Goal: Navigation & Orientation: Find specific page/section

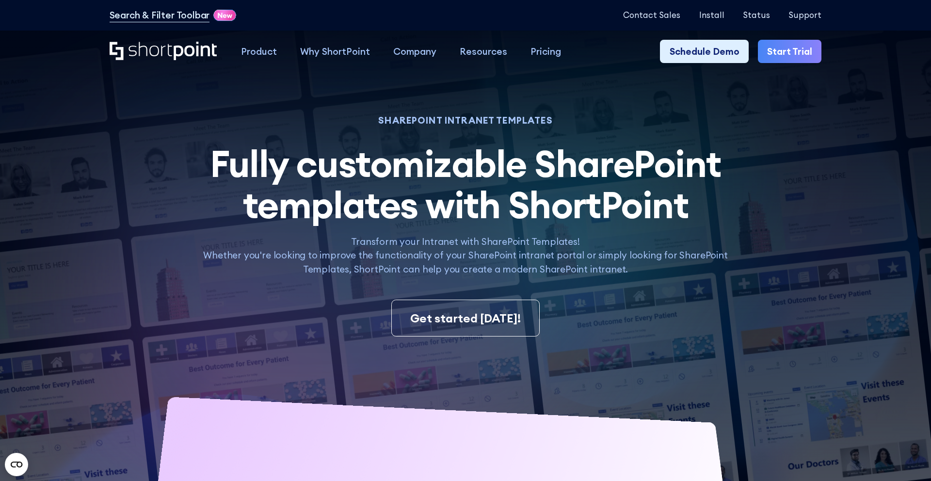
scroll to position [1, 0]
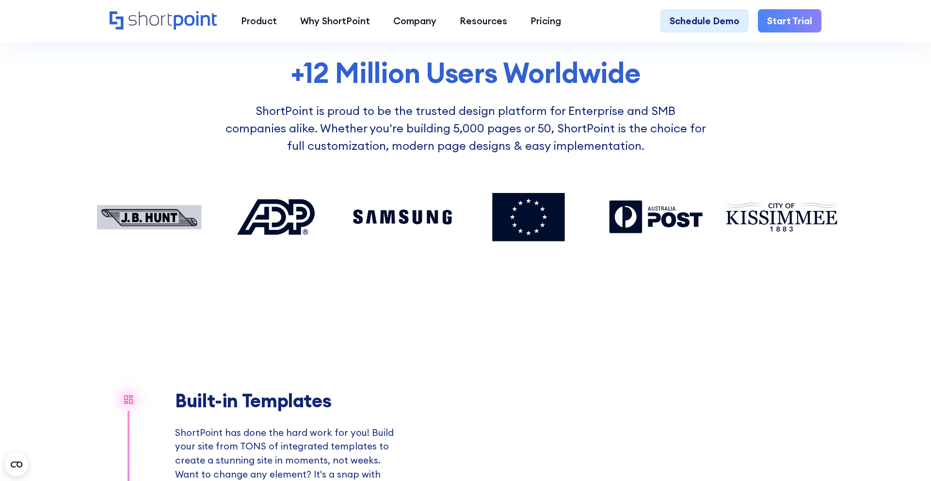
scroll to position [624, 0]
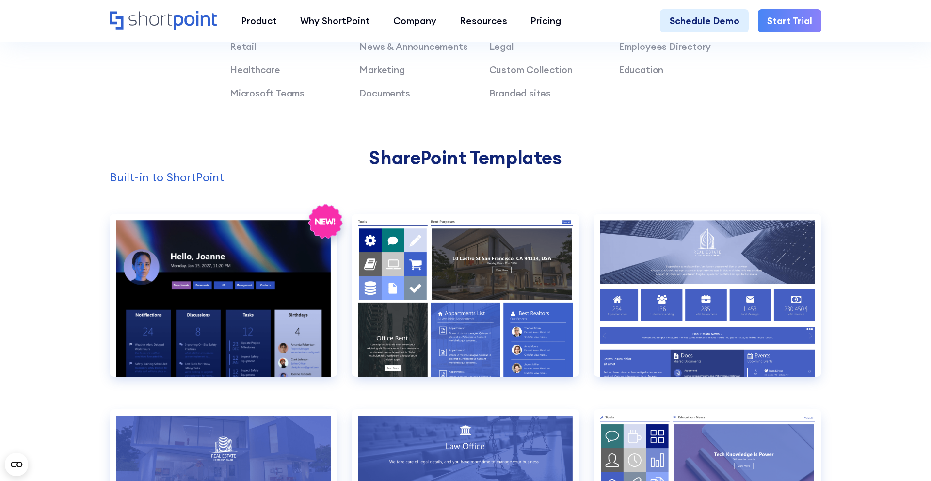
scroll to position [904, 0]
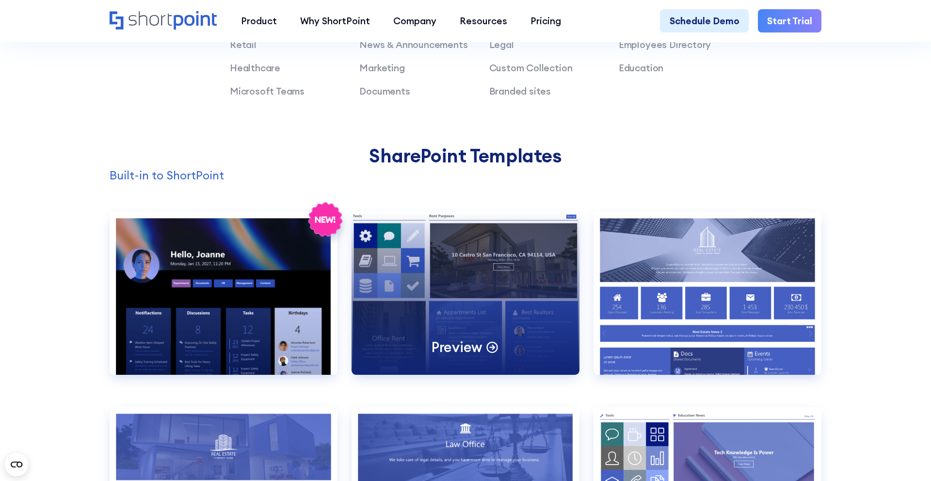
click at [501, 294] on div "Preview" at bounding box center [466, 293] width 228 height 163
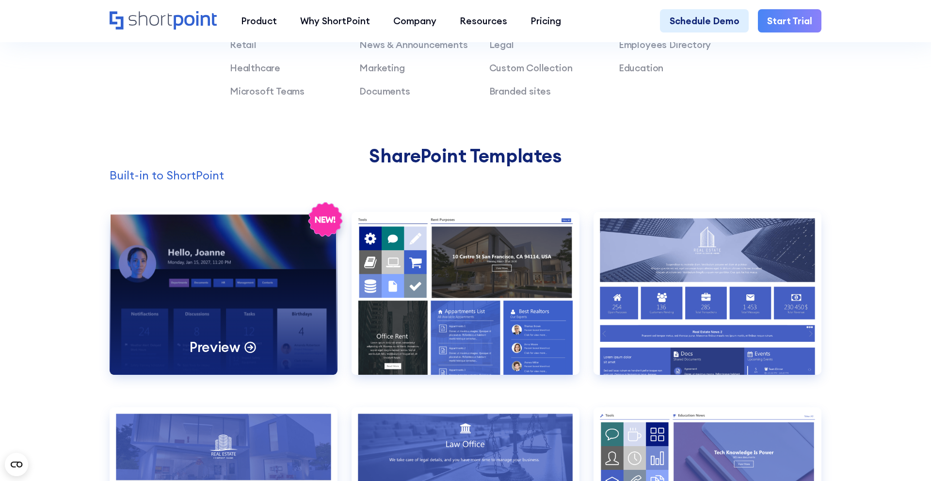
click at [241, 283] on div "Preview" at bounding box center [224, 293] width 228 height 163
